Goal: Transaction & Acquisition: Obtain resource

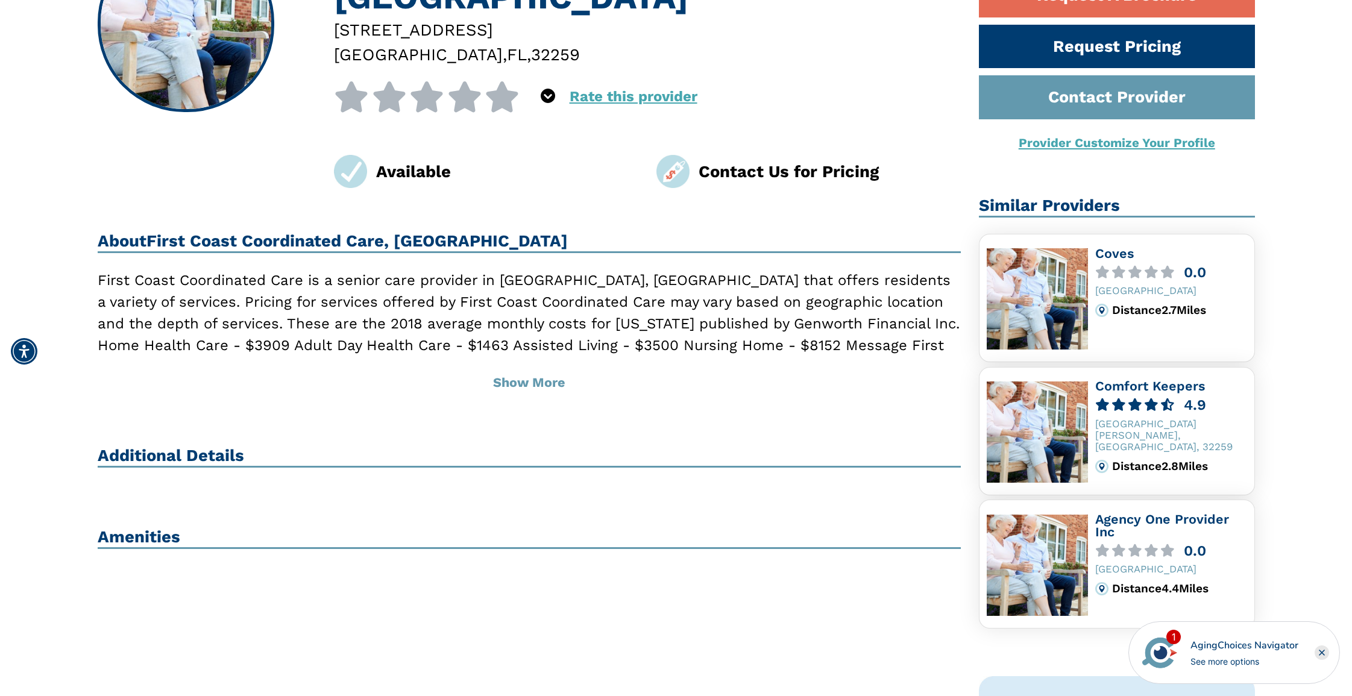
scroll to position [241, 0]
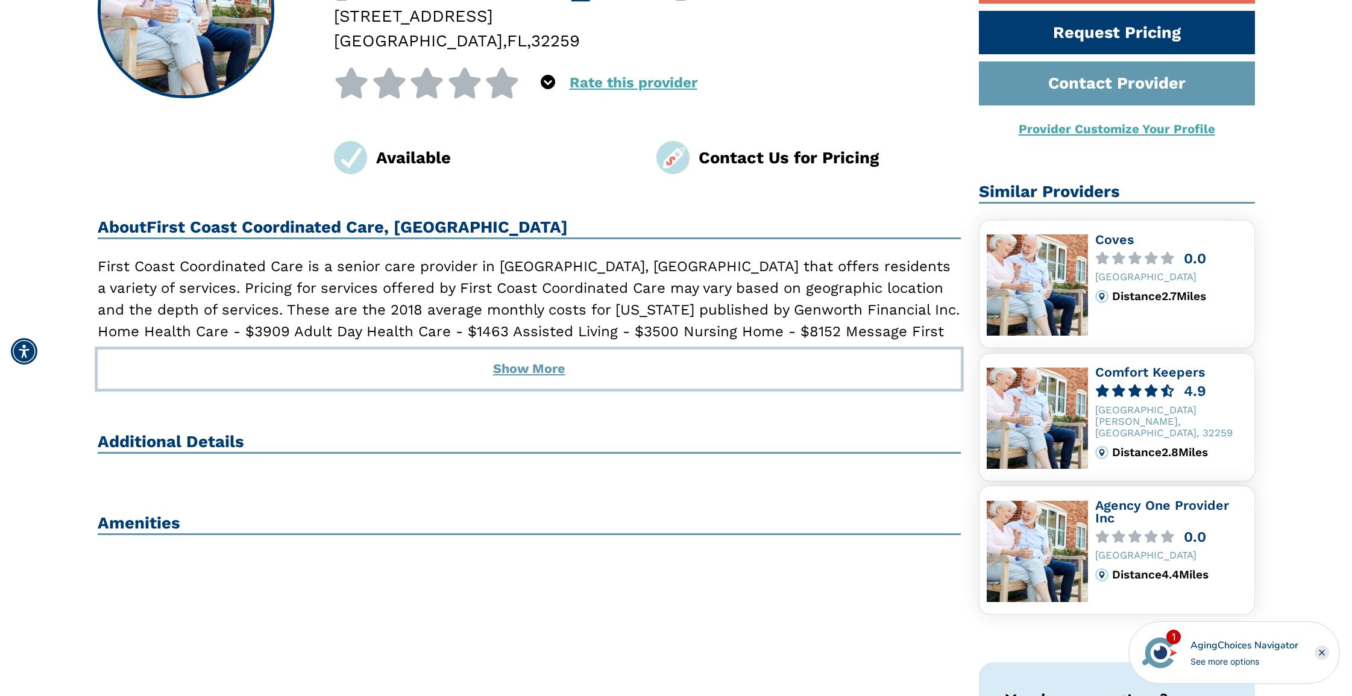
click at [503, 374] on button "Show More" at bounding box center [530, 369] width 864 height 39
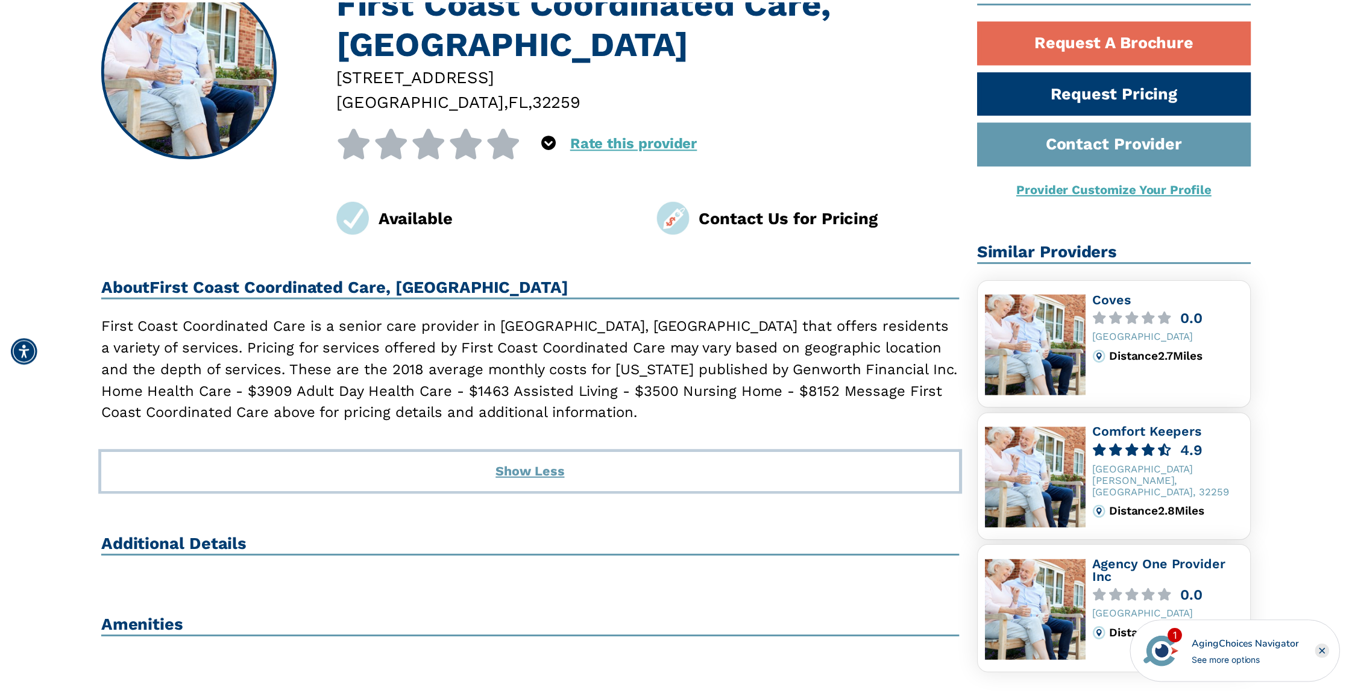
scroll to position [181, 0]
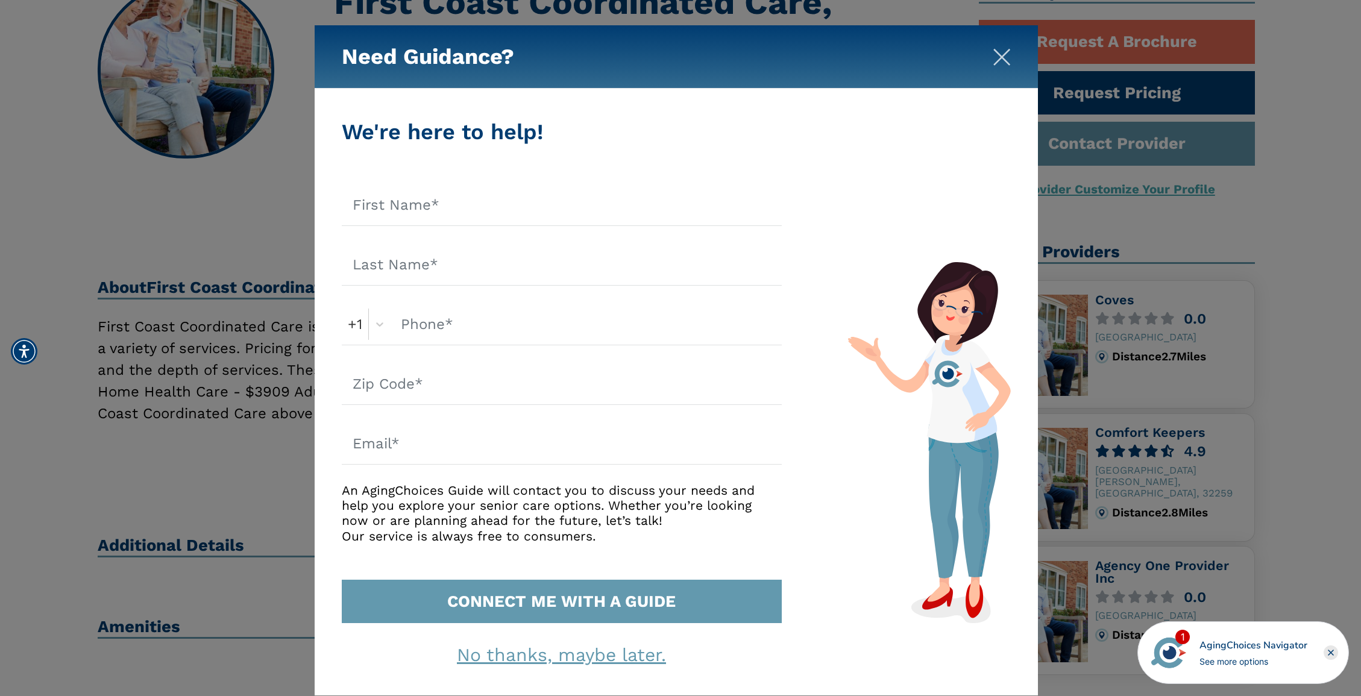
click at [997, 57] on img "Close" at bounding box center [1002, 57] width 18 height 18
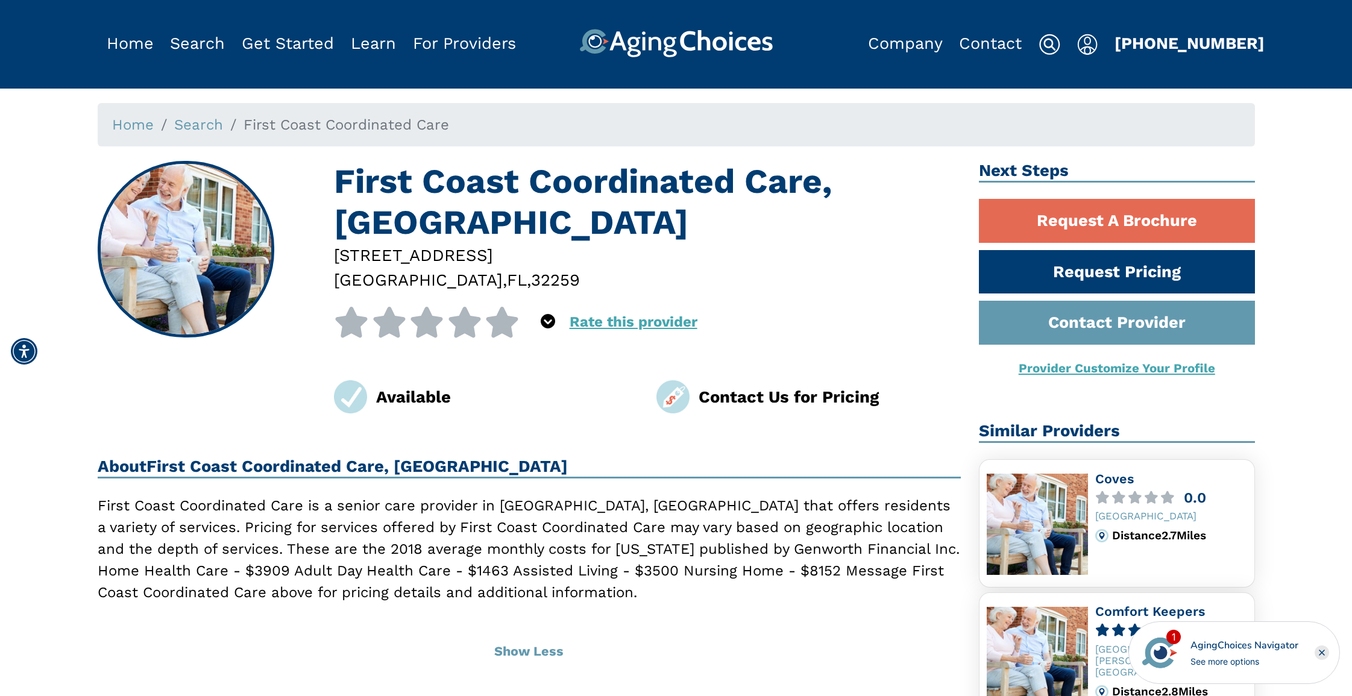
scroll to position [0, 0]
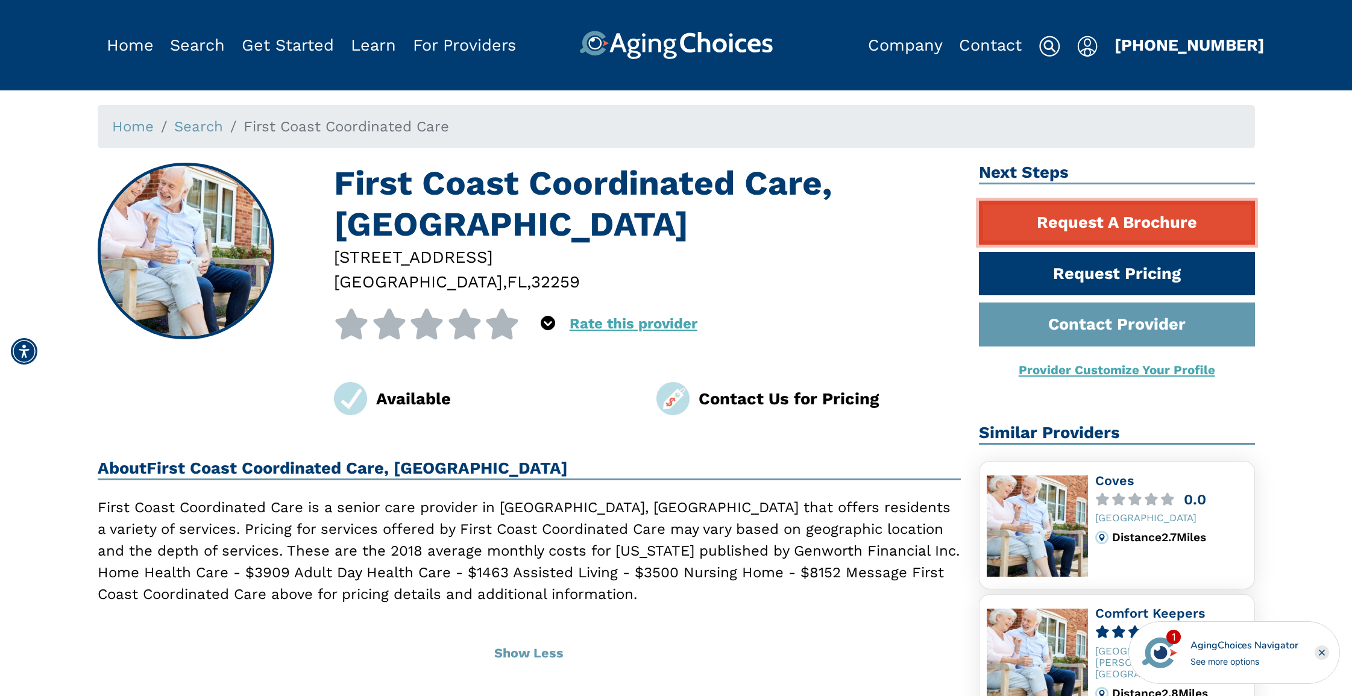
click at [1099, 218] on link "Request A Brochure" at bounding box center [1117, 223] width 276 height 44
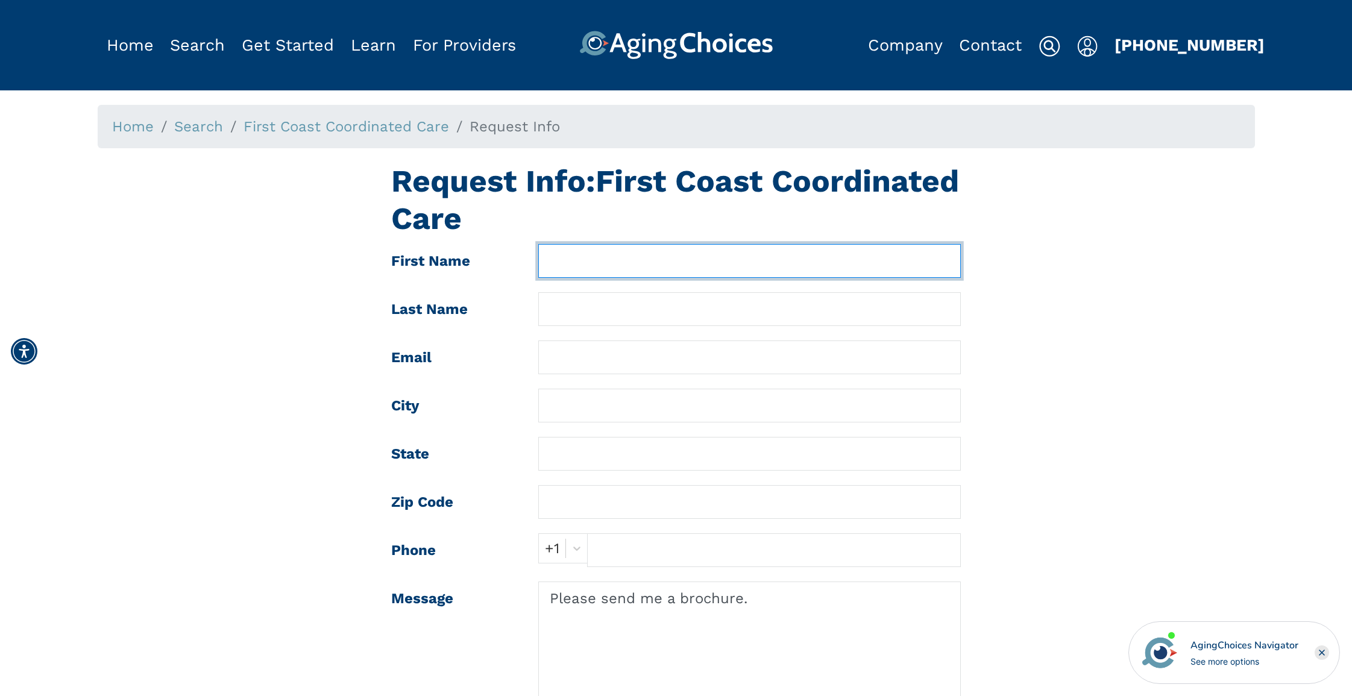
click at [587, 262] on input "text" at bounding box center [749, 261] width 422 height 34
type input "Dennis"
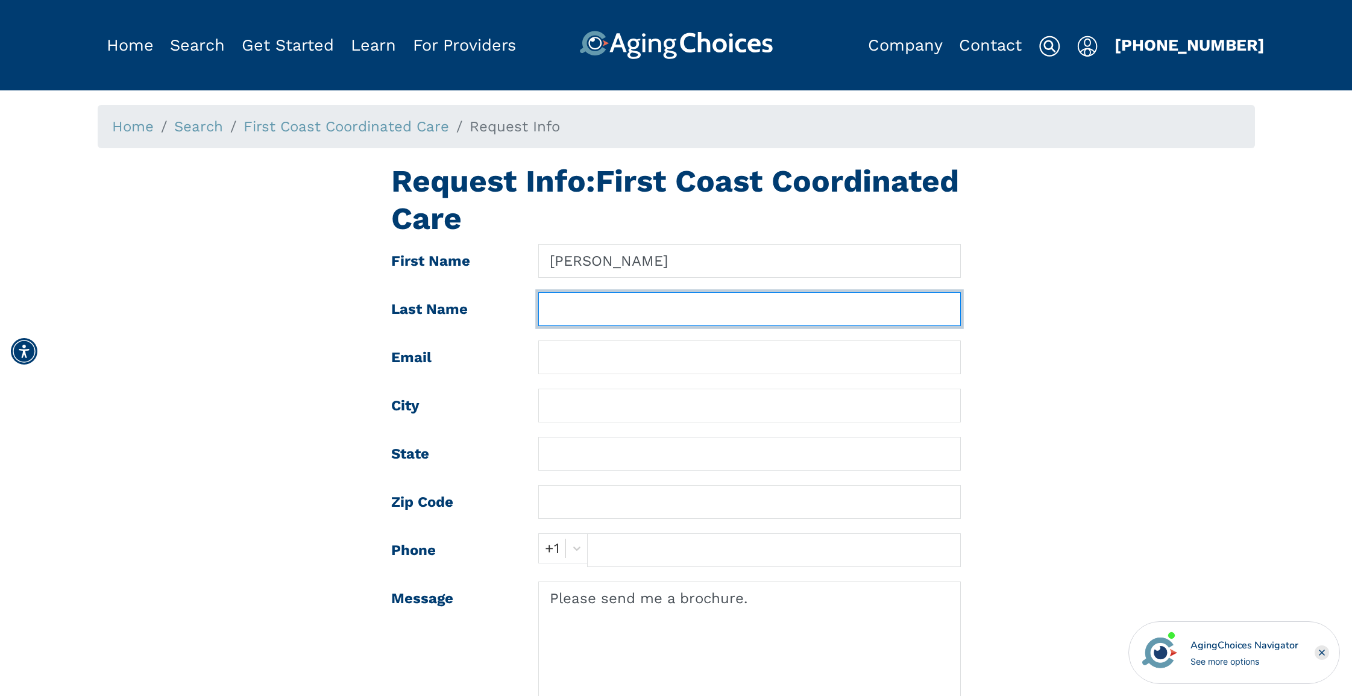
type input "Annen"
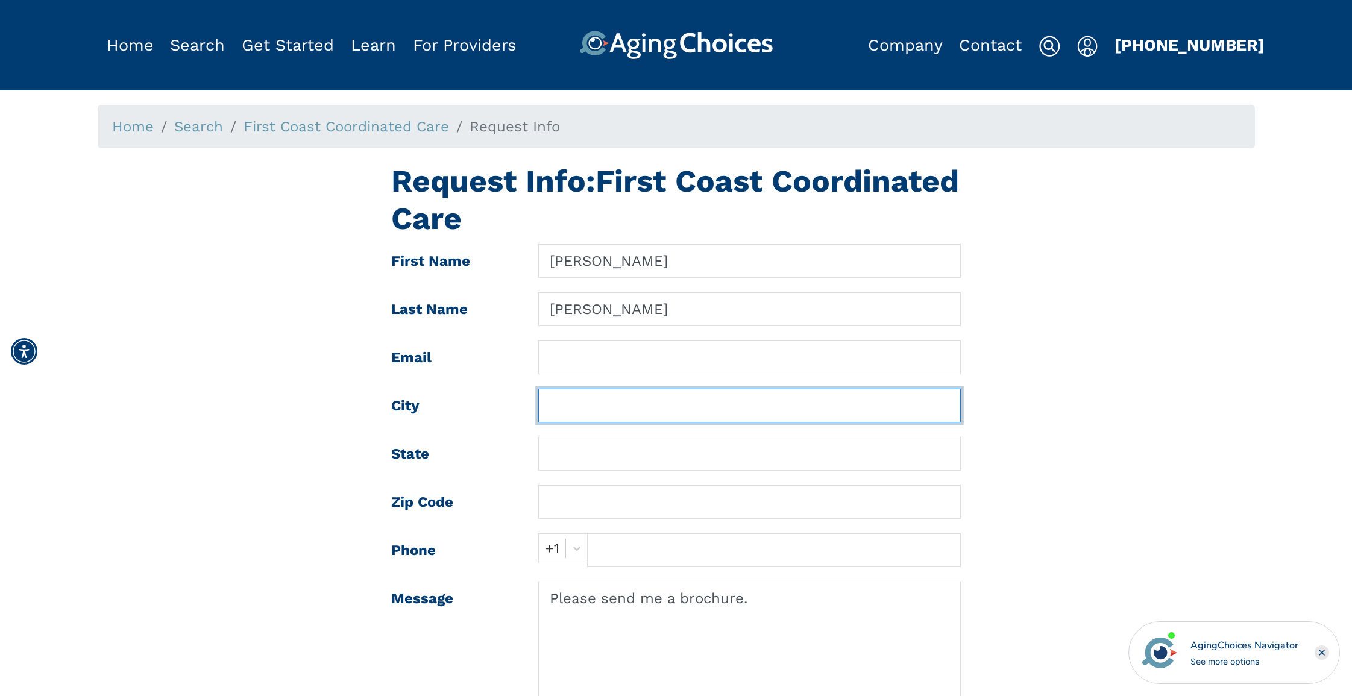
type input "Jacksonville"
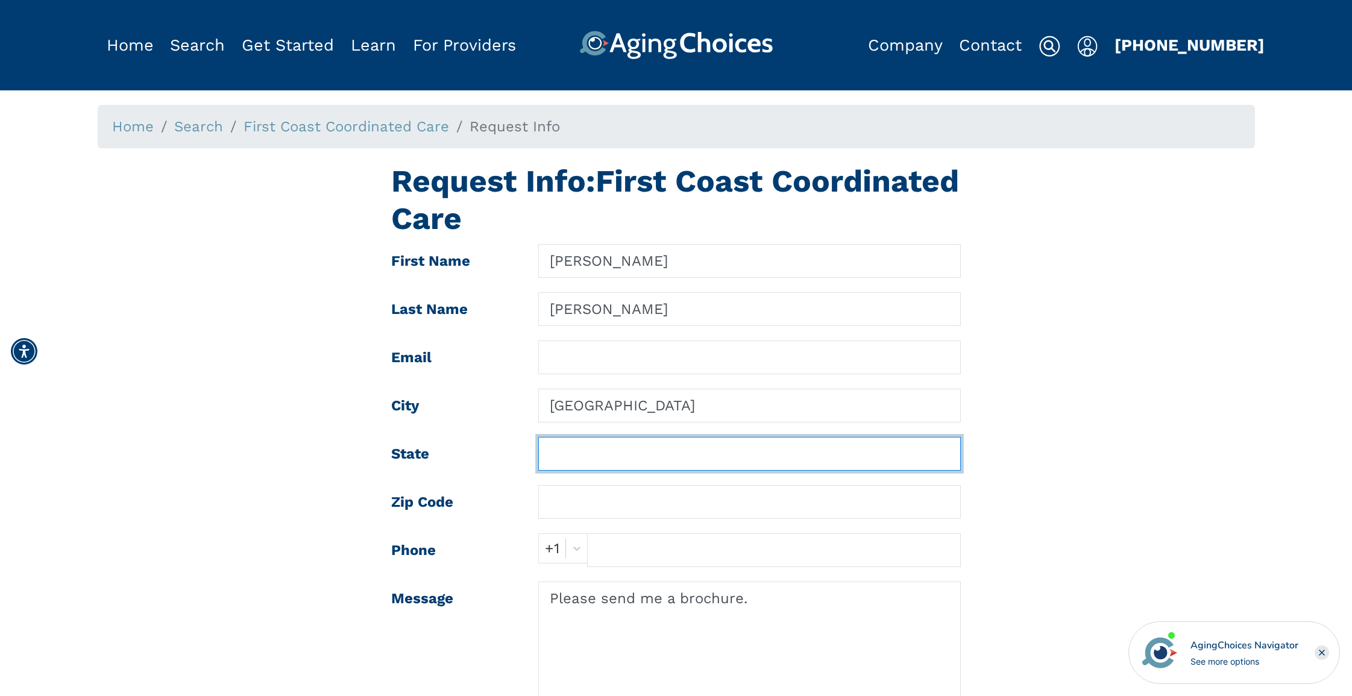
type input "FL"
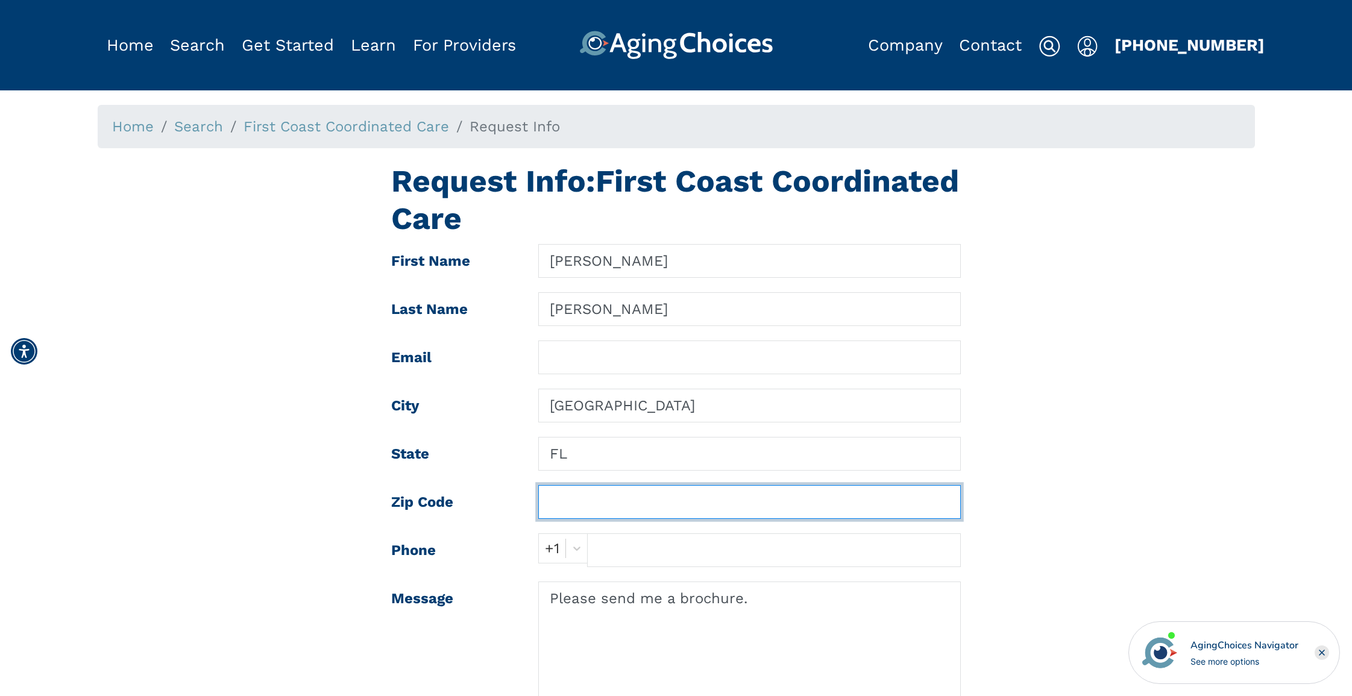
type input "32220-2912"
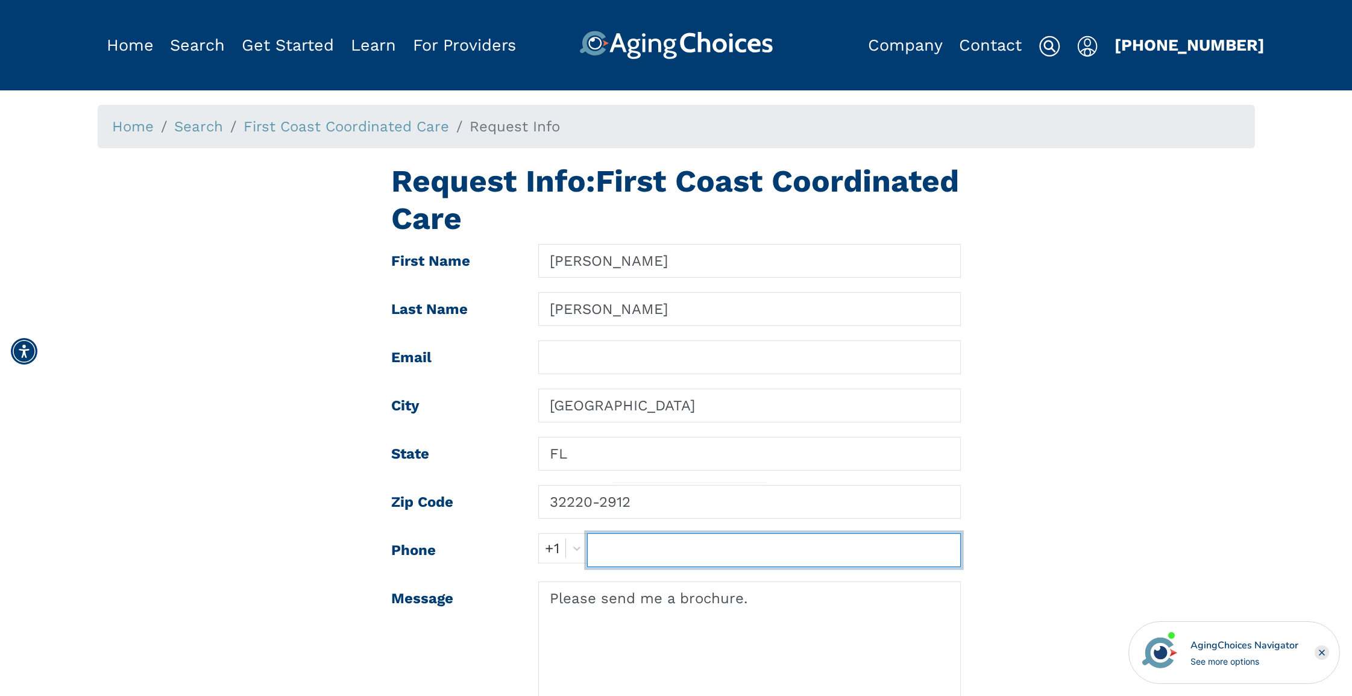
click at [621, 546] on input "text" at bounding box center [774, 550] width 374 height 34
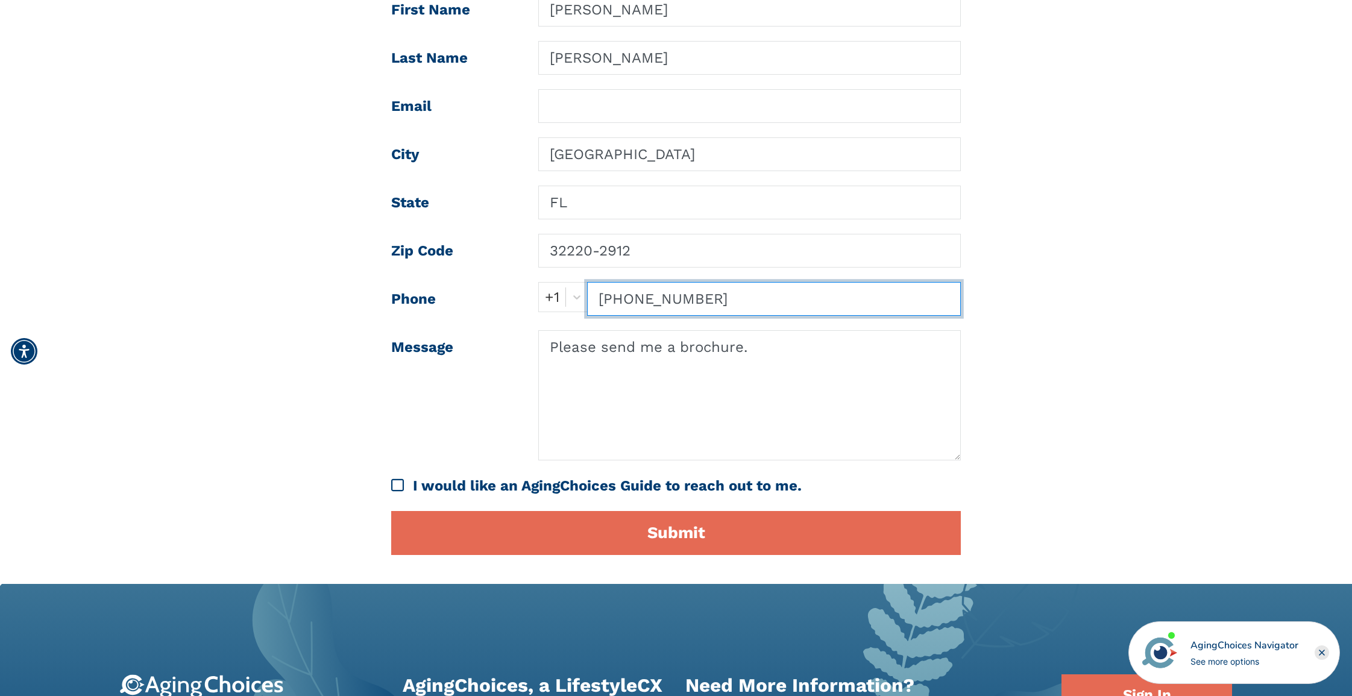
scroll to position [301, 0]
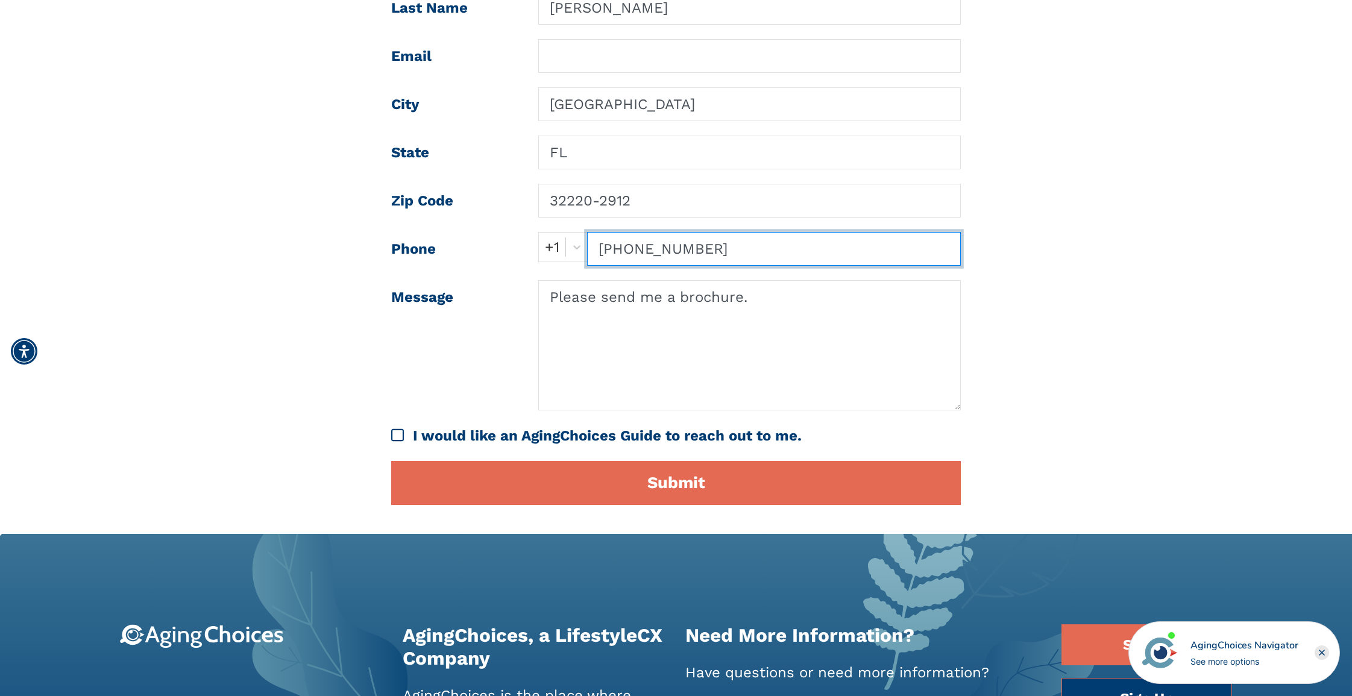
type input "314-640-3661"
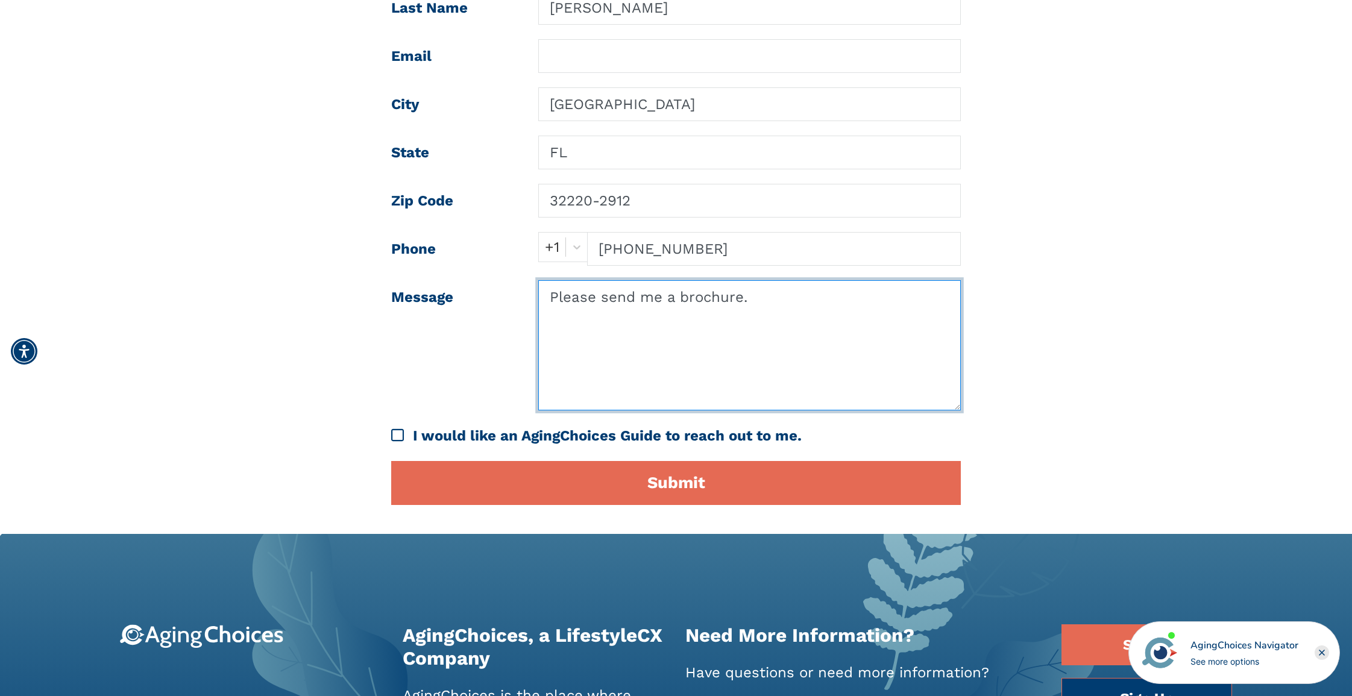
click at [551, 298] on textarea "Please send me a brochure." at bounding box center [749, 345] width 422 height 130
click at [756, 299] on textarea "Please send me a brochure." at bounding box center [749, 345] width 422 height 130
type textarea "P"
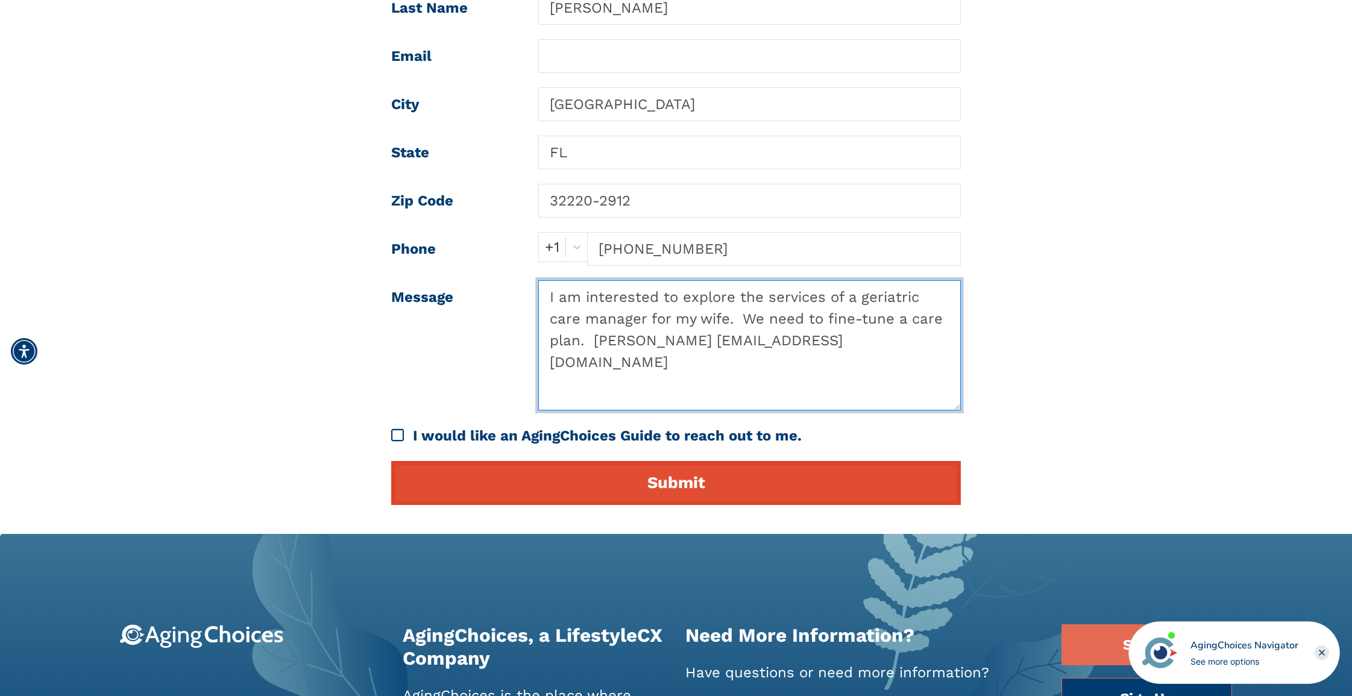
type textarea "I am interested to explore the services of a geriatric care manager for my wife…"
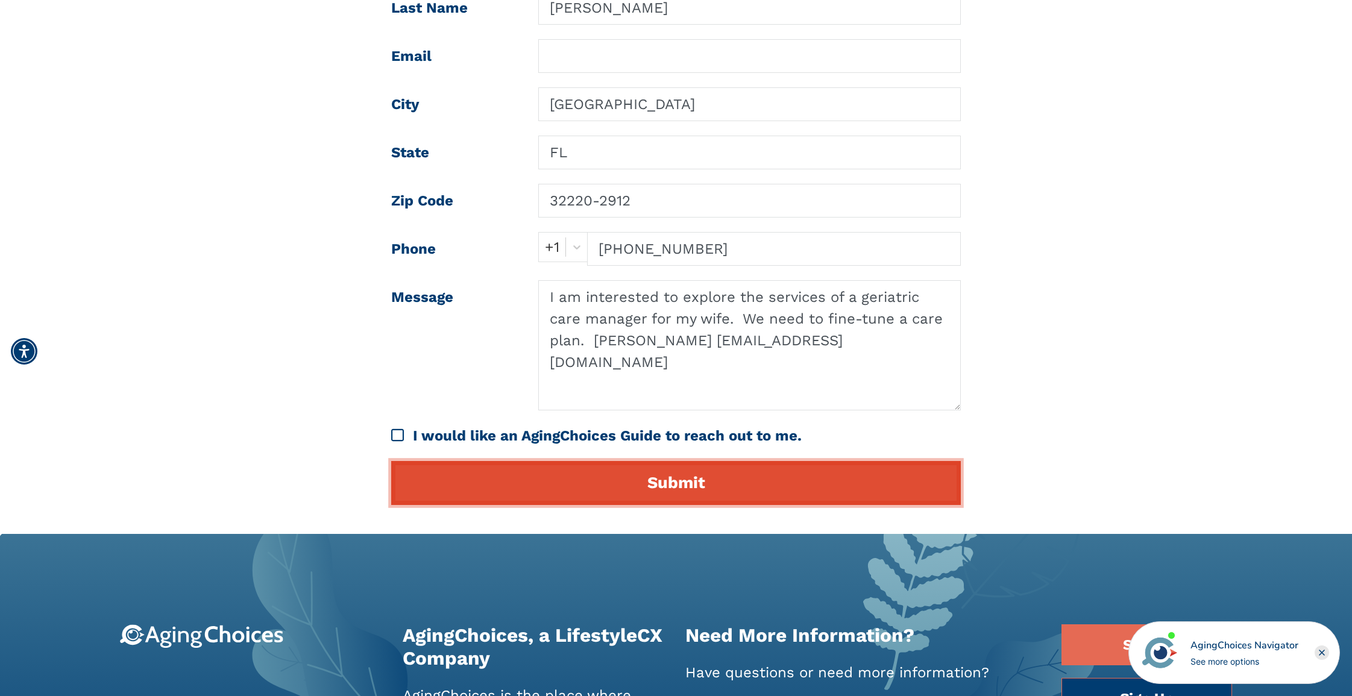
click at [677, 482] on button "Submit" at bounding box center [676, 483] width 570 height 44
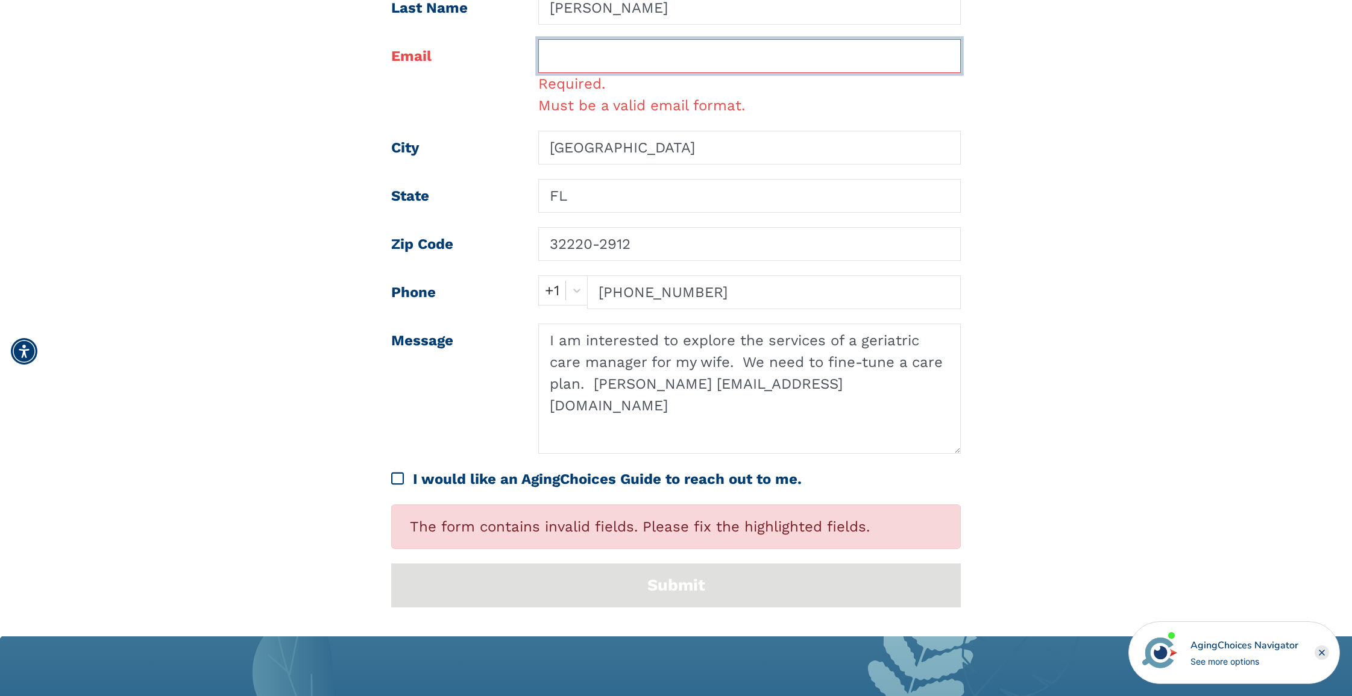
click at [558, 51] on input "text" at bounding box center [749, 56] width 422 height 34
type input "dma7515@gmail.com"
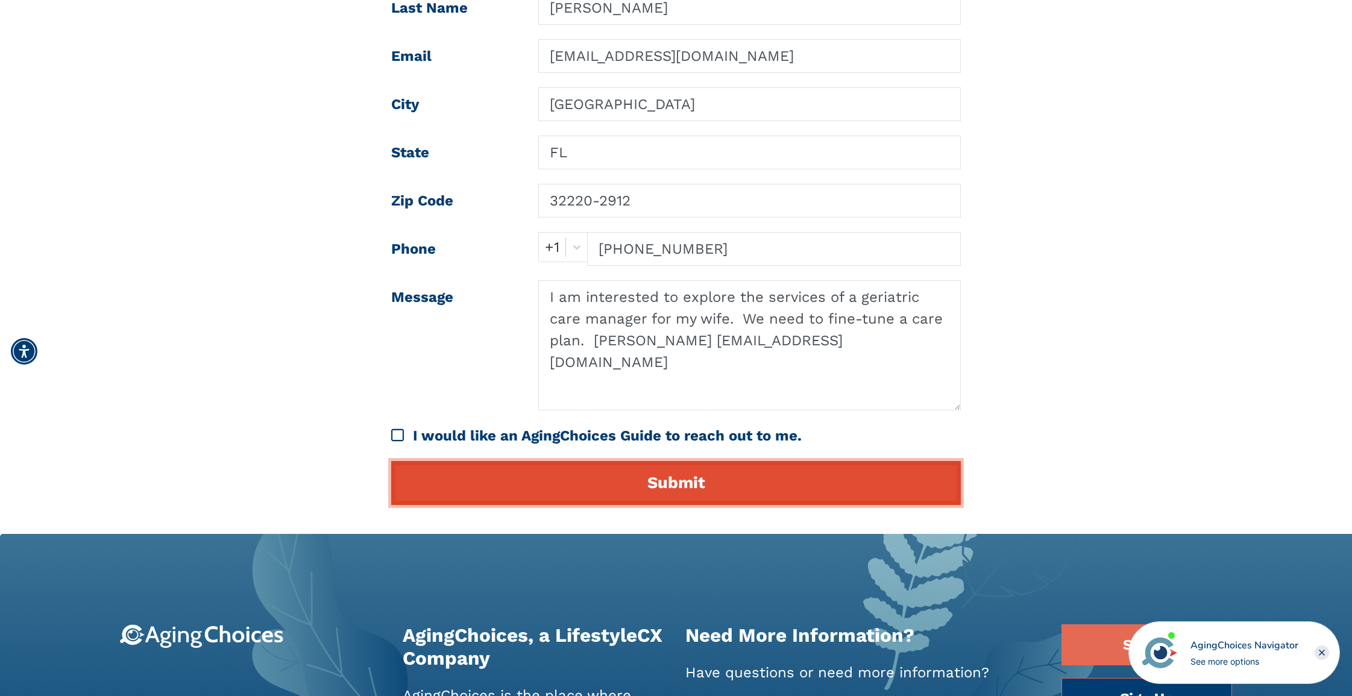
click at [678, 485] on button "Submit" at bounding box center [676, 483] width 570 height 44
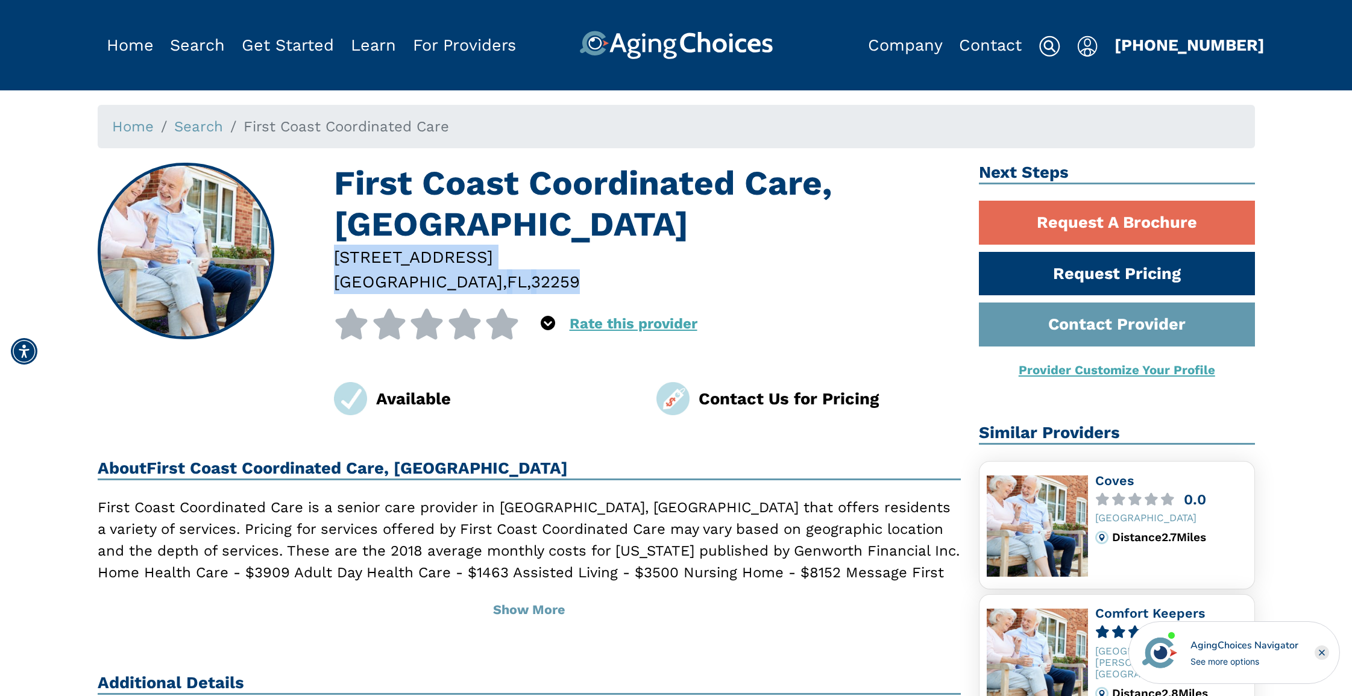
drag, startPoint x: 324, startPoint y: 252, endPoint x: 518, endPoint y: 279, distance: 195.4
click at [518, 279] on div "First Coast Coordinated Care, [GEOGRAPHIC_DATA][STREET_ADDRESS] 0 out of 5 star…" at bounding box center [530, 289] width 864 height 253
copy div "[STREET_ADDRESS]"
drag, startPoint x: 525, startPoint y: 281, endPoint x: 331, endPoint y: 264, distance: 194.2
click at [331, 264] on div "[STREET_ADDRESS]" at bounding box center [647, 269] width 645 height 49
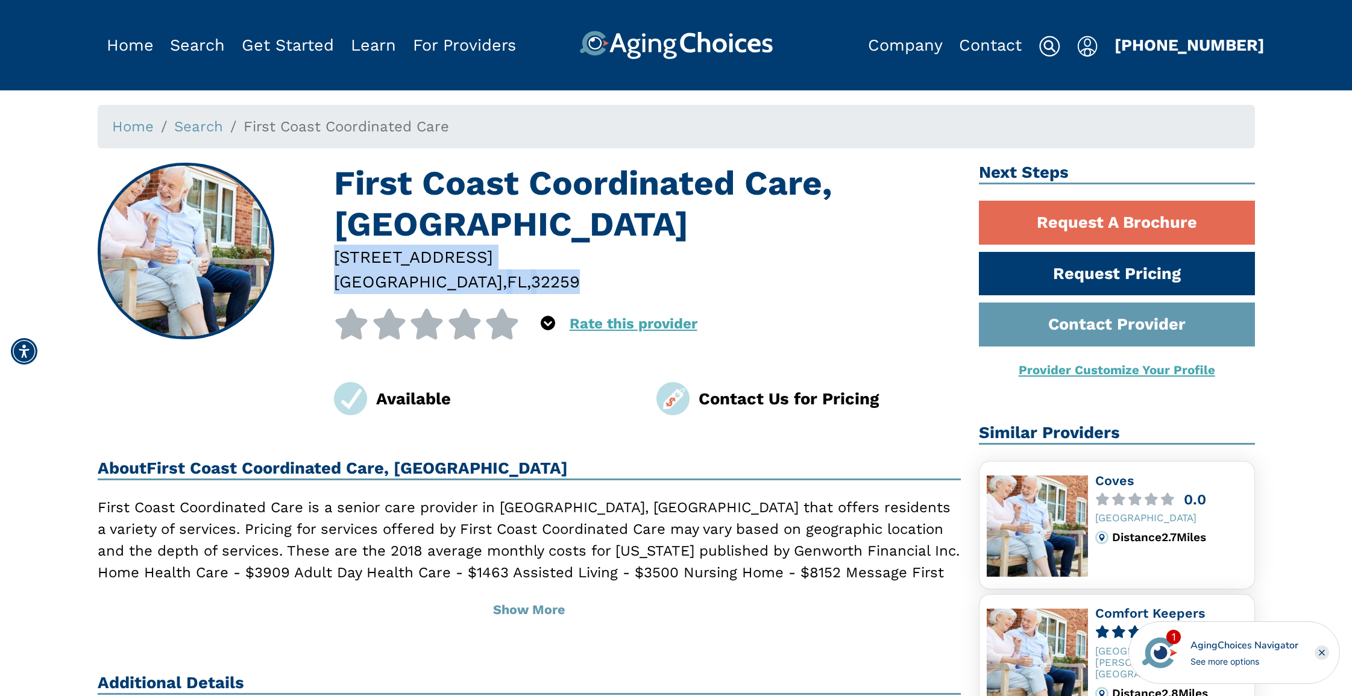
copy div "[STREET_ADDRESS]"
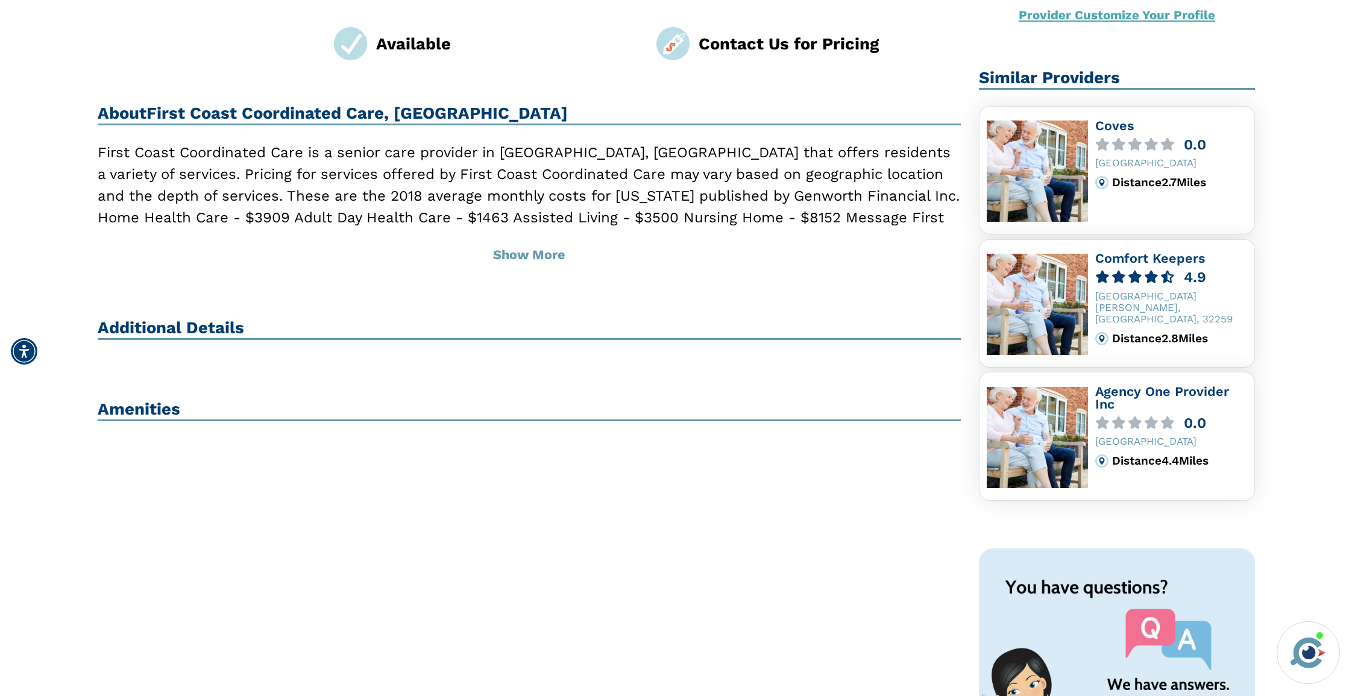
scroll to position [362, 0]
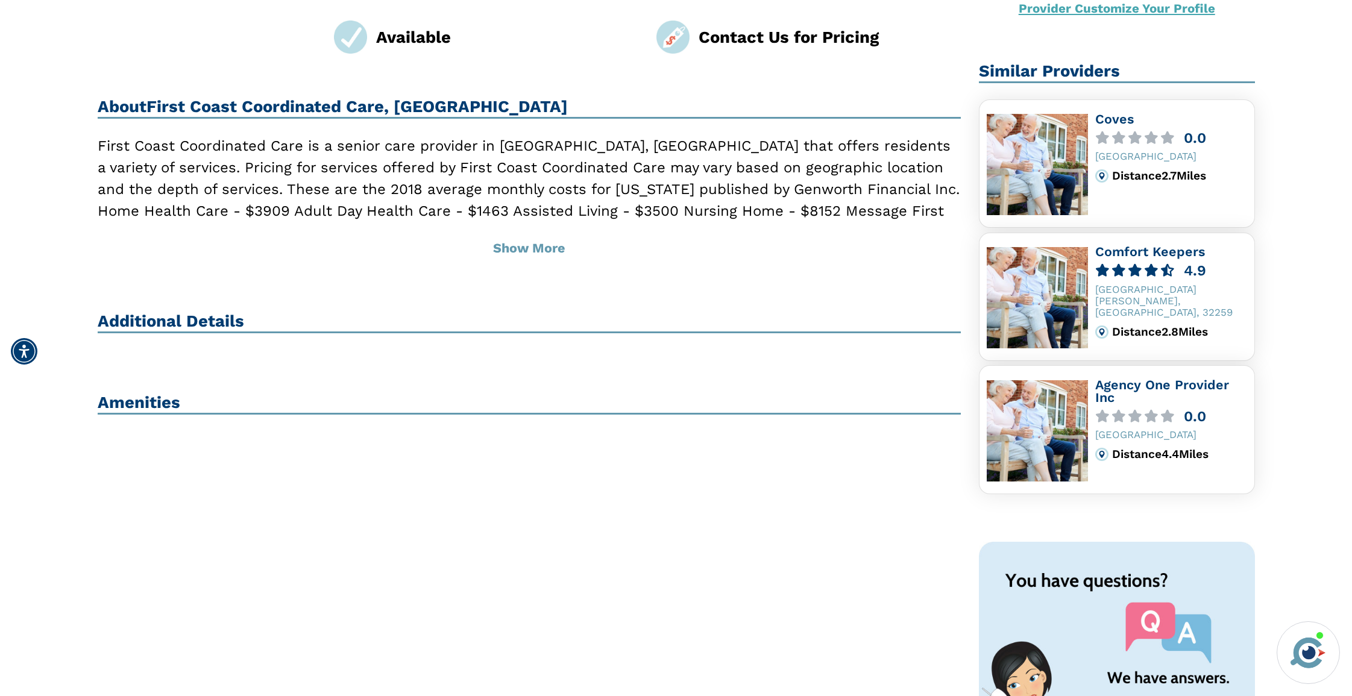
click at [130, 402] on h2 "Amenities" at bounding box center [530, 404] width 864 height 22
click at [140, 322] on h2 "Additional Details" at bounding box center [530, 323] width 864 height 22
click at [498, 243] on button "Show More" at bounding box center [530, 248] width 864 height 39
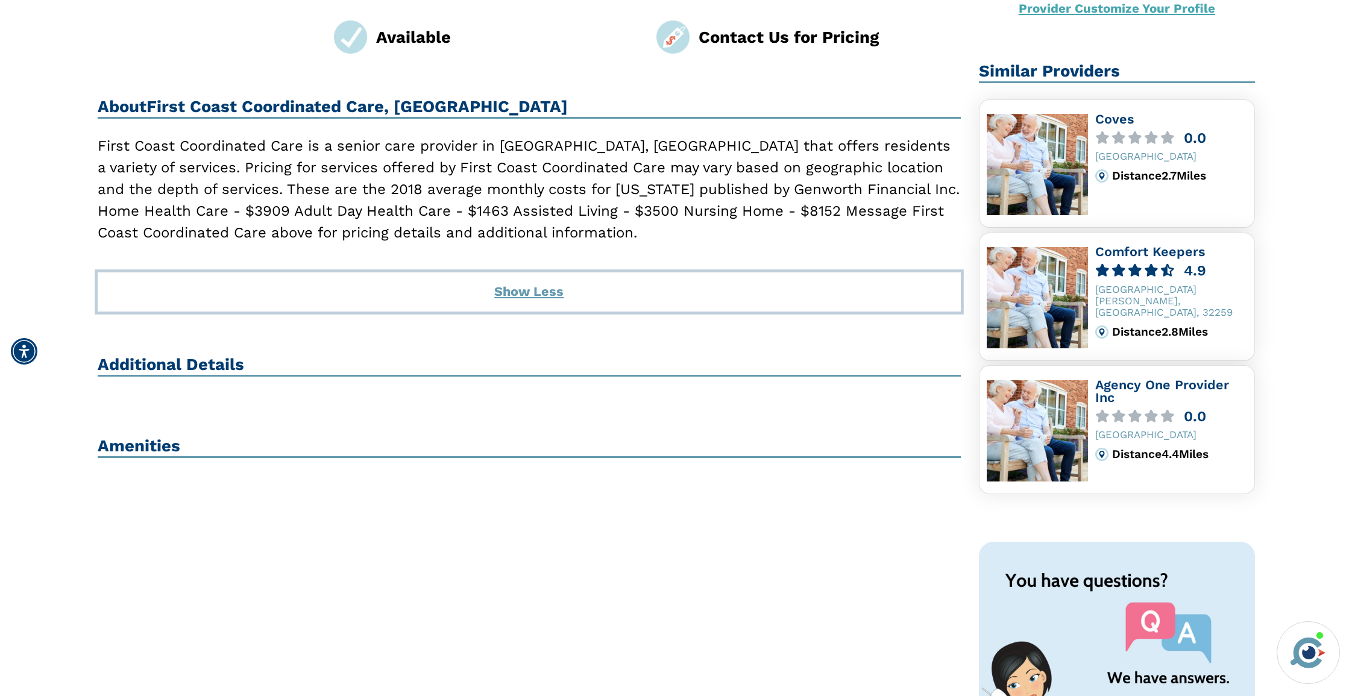
click at [518, 283] on button "Show Less" at bounding box center [530, 291] width 864 height 39
